Goal: Communication & Community: Answer question/provide support

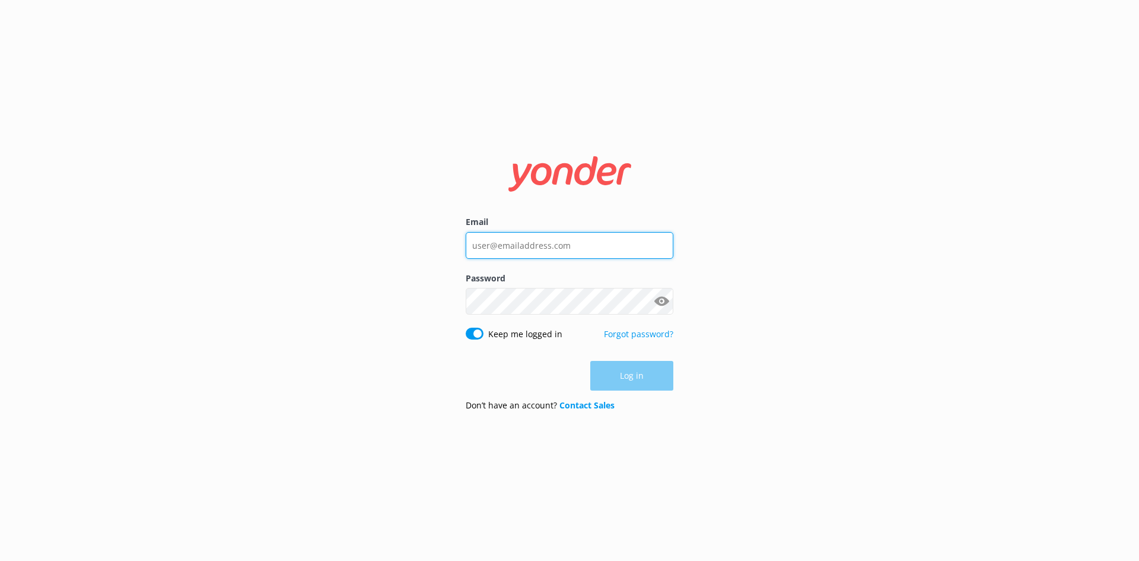
type input "[EMAIL_ADDRESS][DOMAIN_NAME]"
click at [602, 385] on div "Log in" at bounding box center [570, 376] width 208 height 30
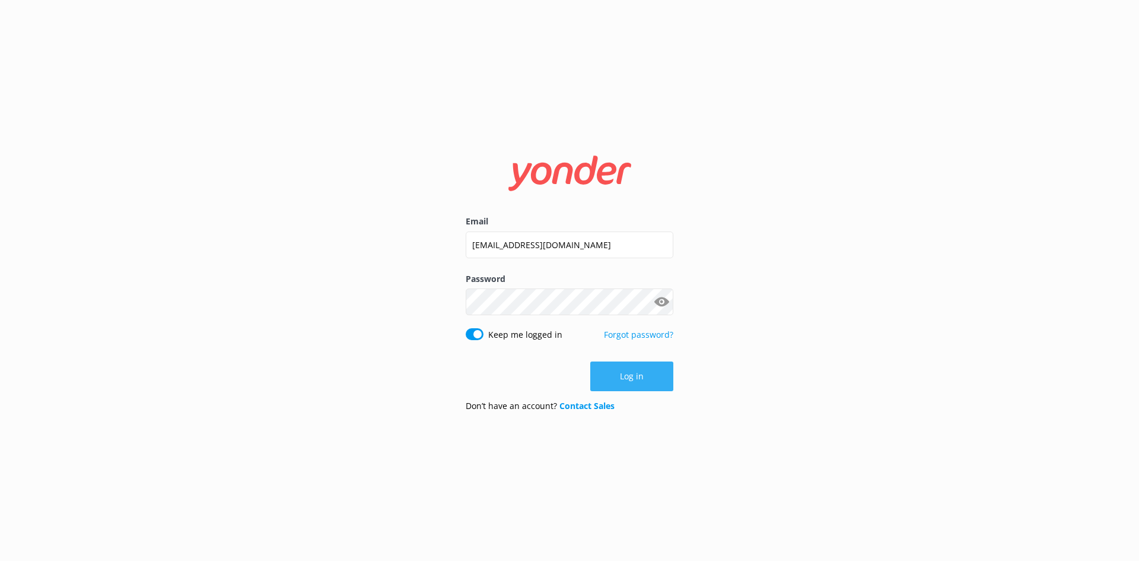
click at [614, 382] on button "Log in" at bounding box center [631, 376] width 83 height 30
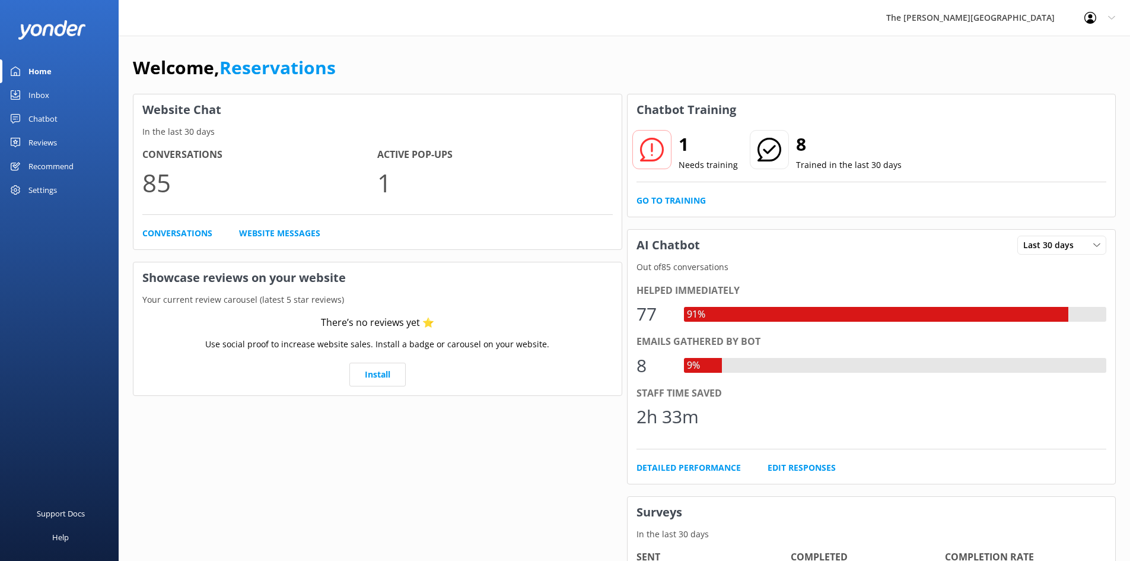
click at [37, 101] on div "Inbox" at bounding box center [38, 95] width 21 height 24
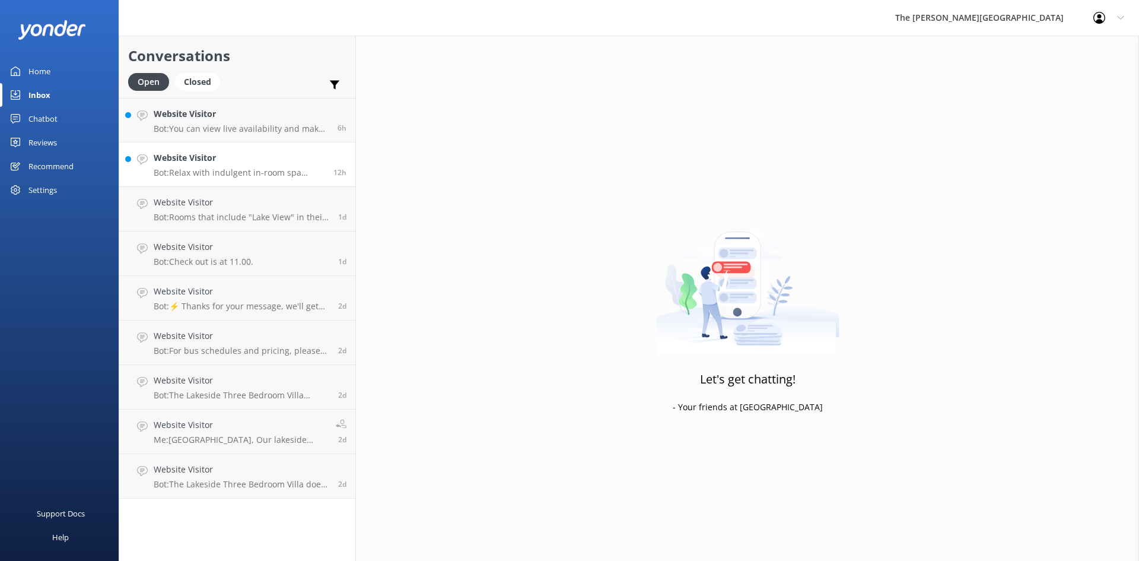
click at [247, 177] on p "Bot: Relax with indulgent in-room spa treatments by Indulge Mobile Spa, offerin…" at bounding box center [239, 172] width 171 height 11
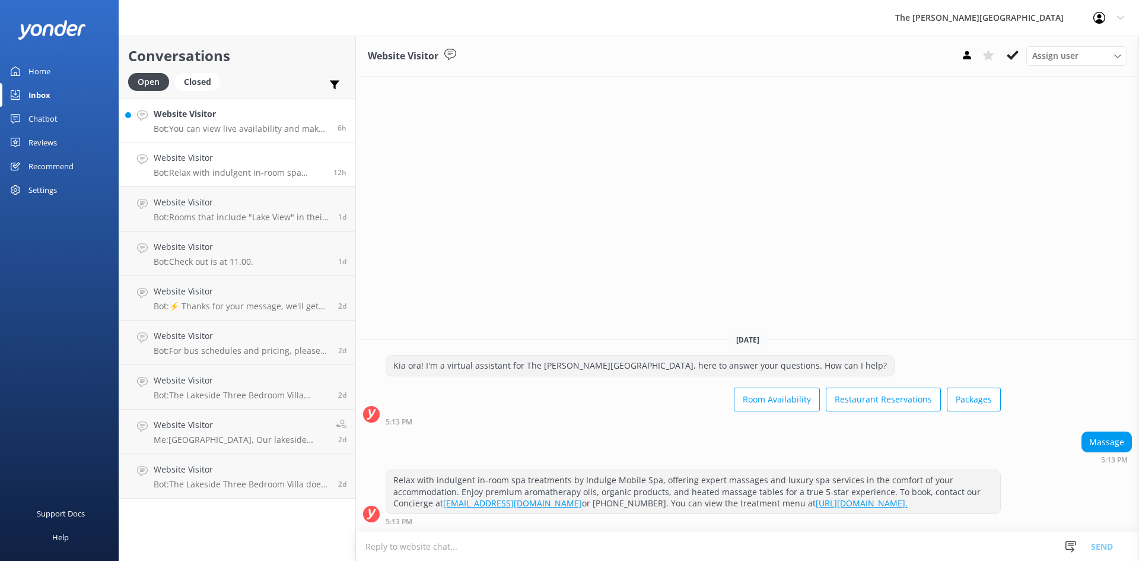
click at [253, 129] on p "Bot: You can view live availability and make your reservation online at [URL][D…" at bounding box center [241, 128] width 175 height 11
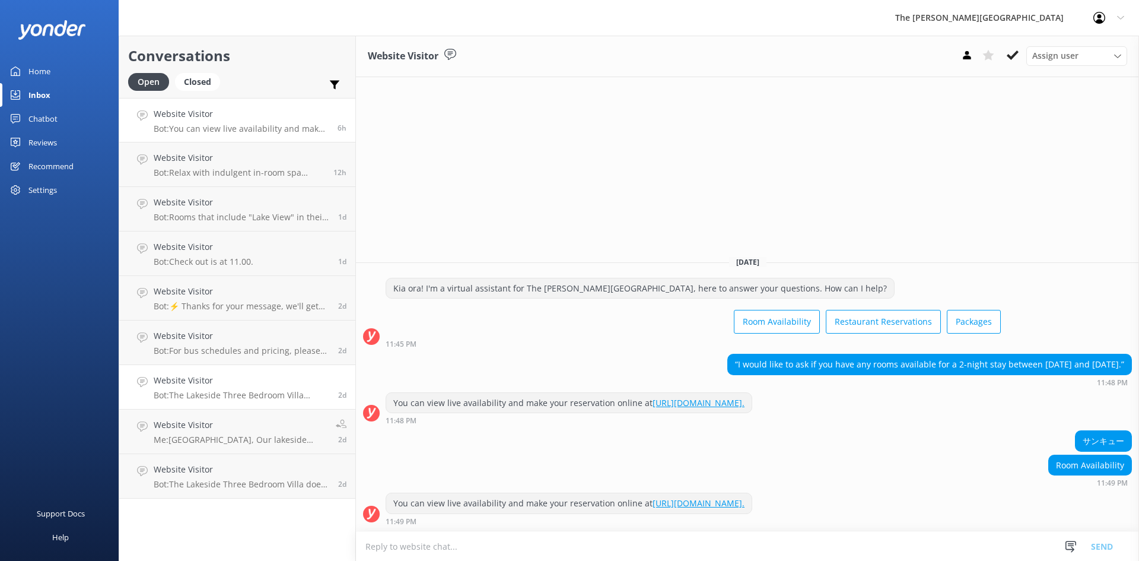
click at [236, 383] on h4 "Website Visitor" at bounding box center [242, 380] width 176 height 13
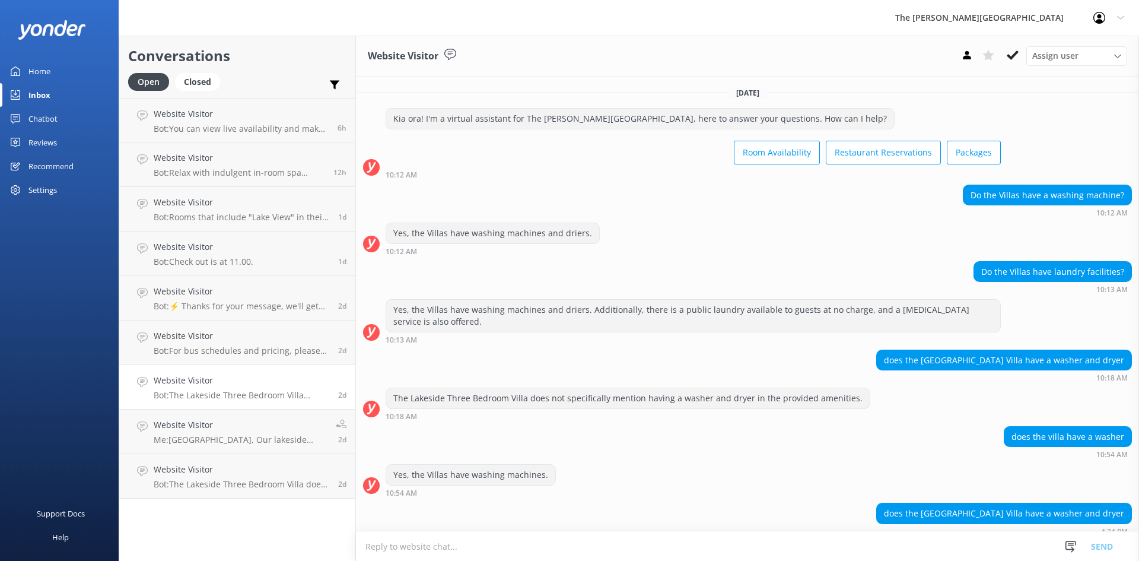
scroll to position [48, 0]
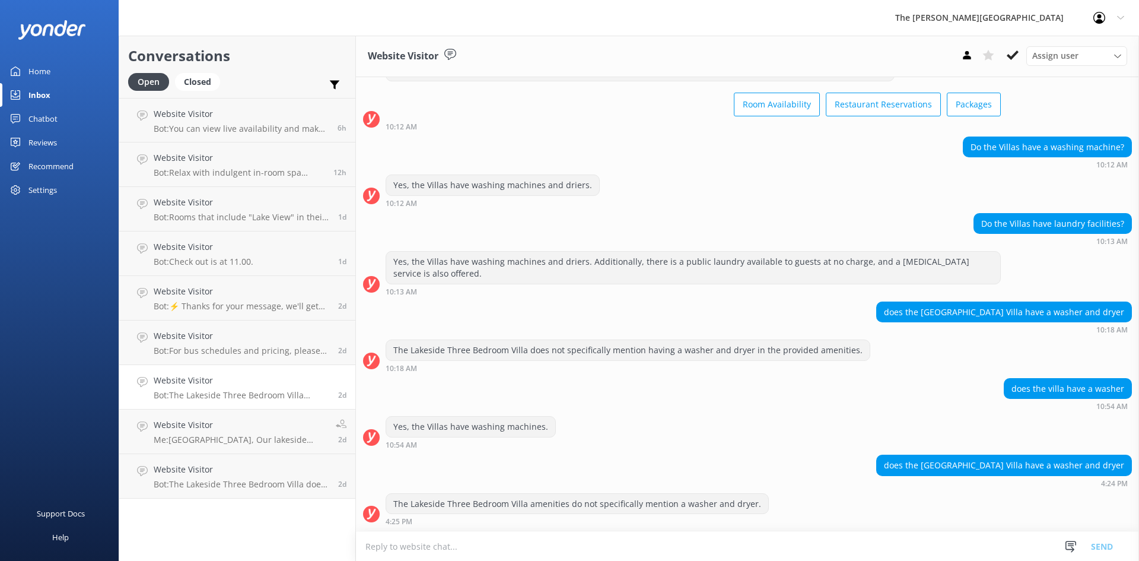
click at [154, 390] on p "Bot: The Lakeside Three Bedroom Villa amenities do not specifically mention a w…" at bounding box center [242, 395] width 176 height 11
click at [206, 386] on h4 "Website Visitor" at bounding box center [242, 380] width 176 height 13
click at [243, 119] on h4 "Website Visitor" at bounding box center [241, 113] width 175 height 13
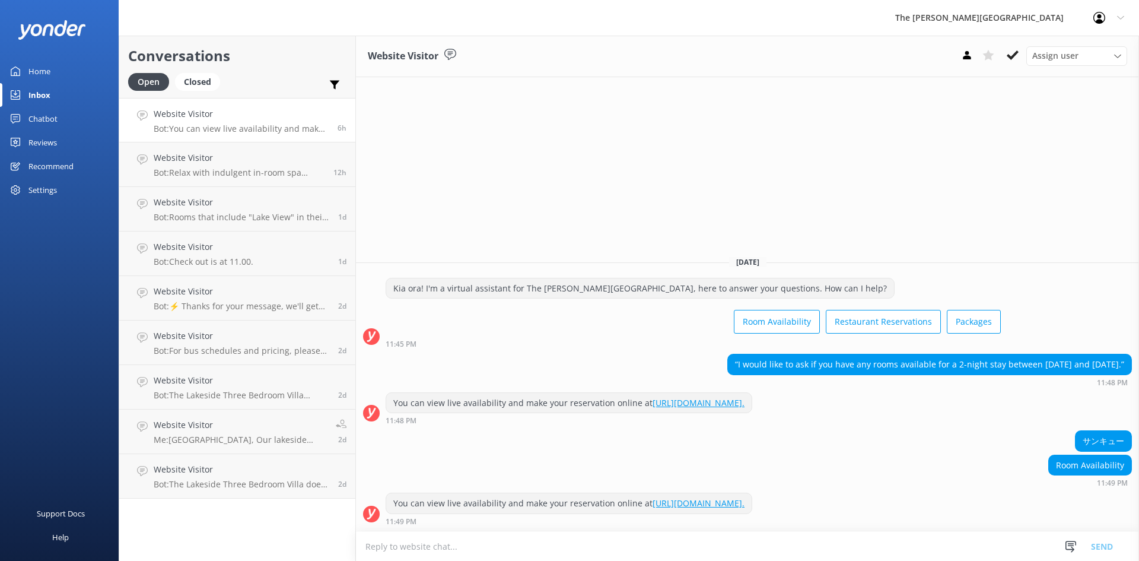
click at [497, 549] on textarea at bounding box center [747, 546] width 783 height 29
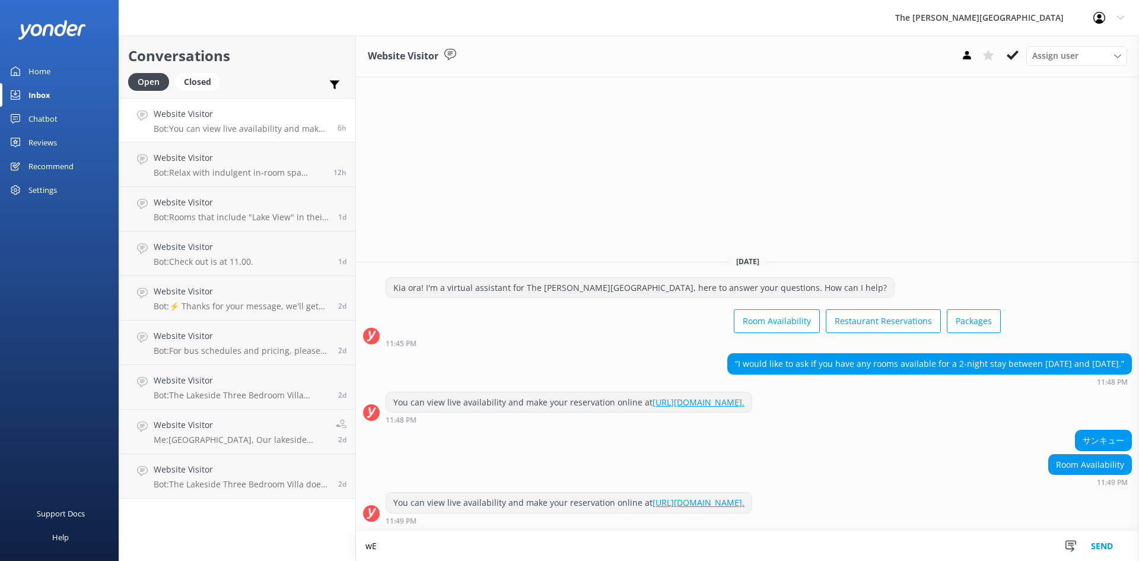
type textarea "w"
drag, startPoint x: 365, startPoint y: 546, endPoint x: 377, endPoint y: 552, distance: 13.3
click at [365, 546] on textarea "We don't have availability on days you requrested" at bounding box center [747, 546] width 783 height 30
click at [393, 544] on textarea "Unfortunatelly We don't have availability on days you requrested" at bounding box center [747, 546] width 783 height 30
click at [604, 548] on textarea "Unfortunately We don't have availability on days you requrested" at bounding box center [747, 546] width 783 height 30
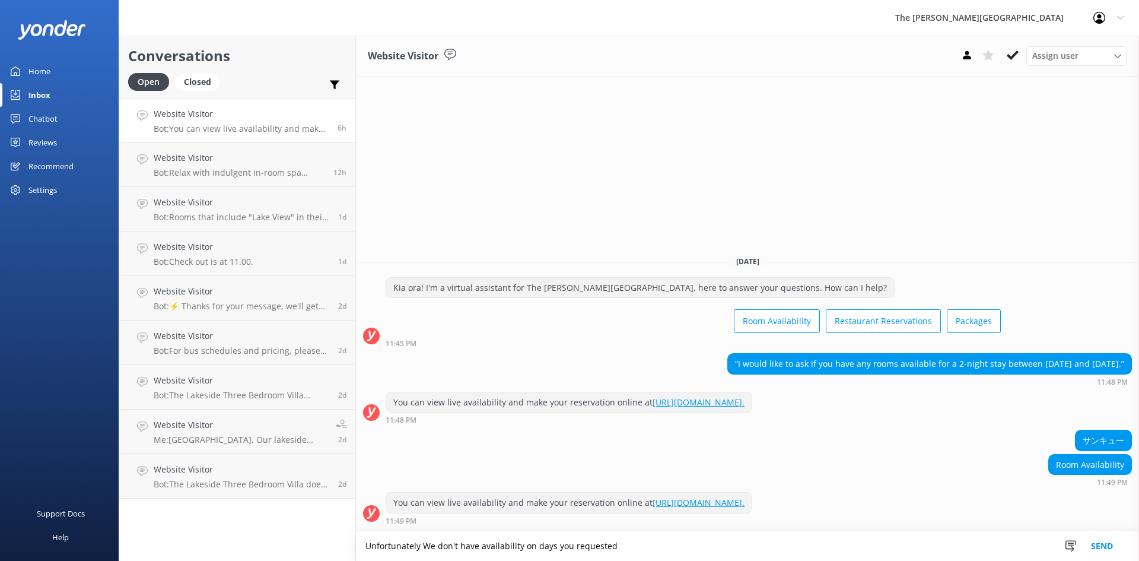
click at [633, 543] on textarea "Unfortunately We don't have availability on days you requested" at bounding box center [747, 546] width 783 height 30
type textarea "Unfortunately We don't have availability on days you requested."
click at [1107, 544] on button "Send" at bounding box center [1102, 546] width 45 height 30
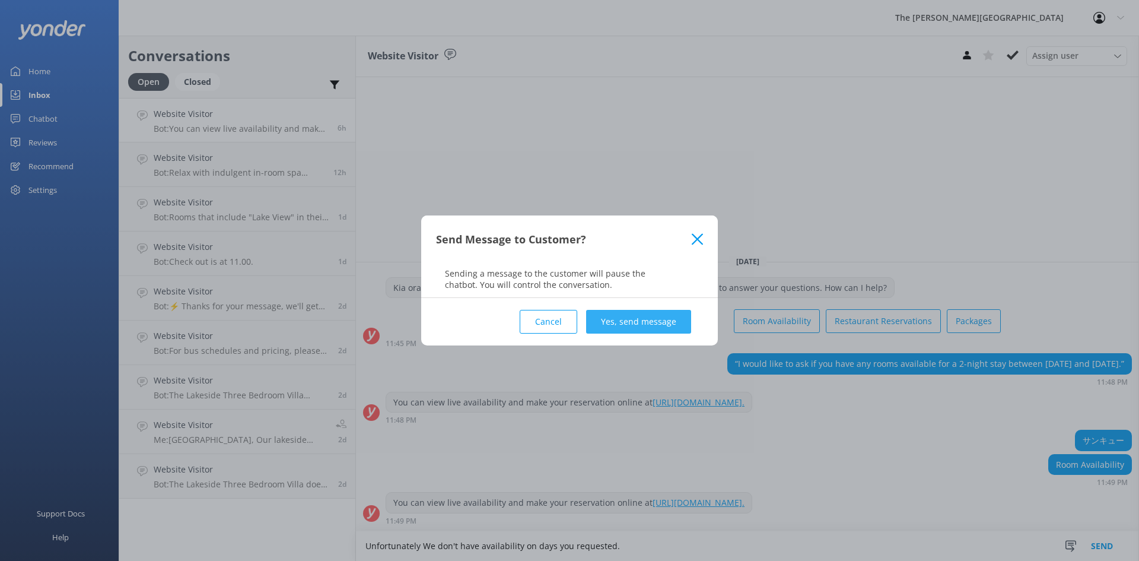
click at [652, 328] on button "Yes, send message" at bounding box center [638, 322] width 105 height 24
